Goal: Navigation & Orientation: Find specific page/section

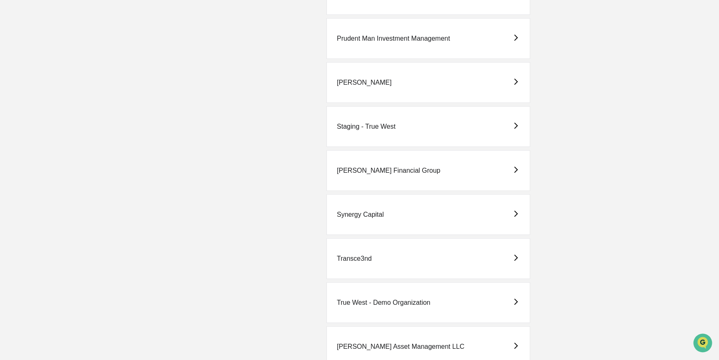
scroll to position [1814, 0]
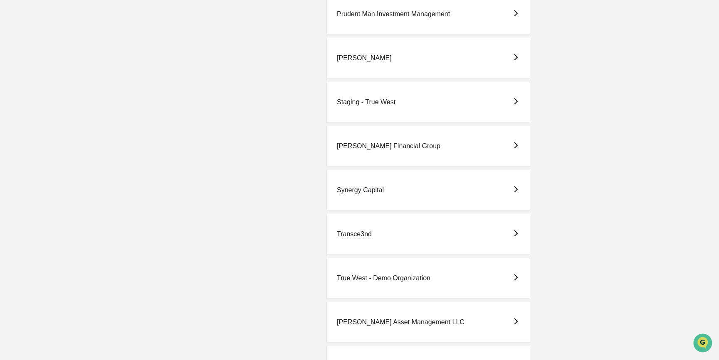
click at [377, 277] on div "True West - Demo Organization" at bounding box center [384, 278] width 94 height 7
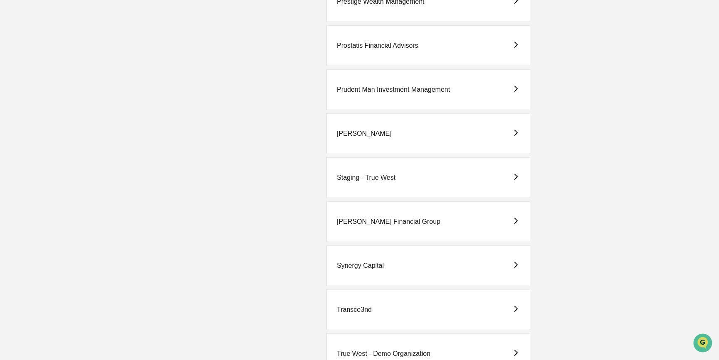
scroll to position [1851, 0]
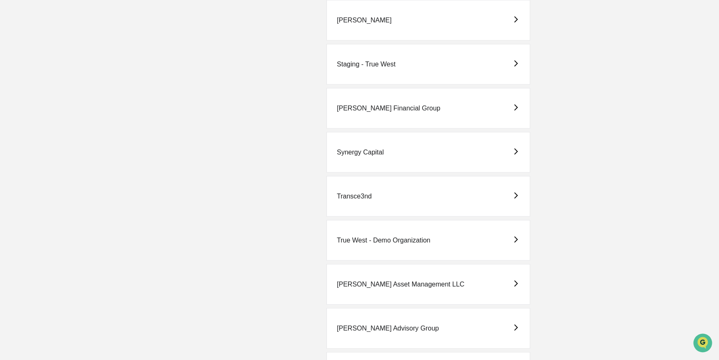
click at [428, 271] on div "[PERSON_NAME] Asset Management LLC" at bounding box center [428, 284] width 204 height 41
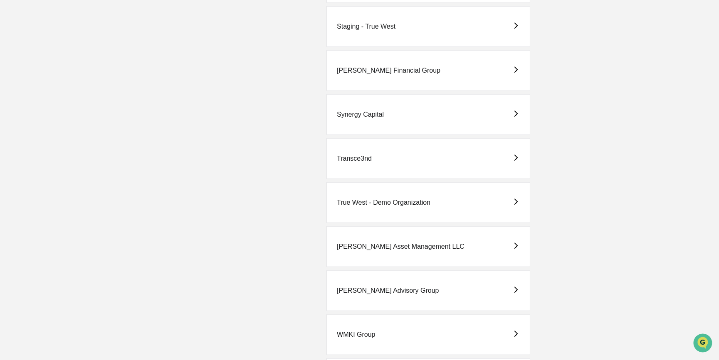
click at [387, 243] on div "[PERSON_NAME] Asset Management LLC" at bounding box center [401, 246] width 128 height 7
